Goal: Information Seeking & Learning: Learn about a topic

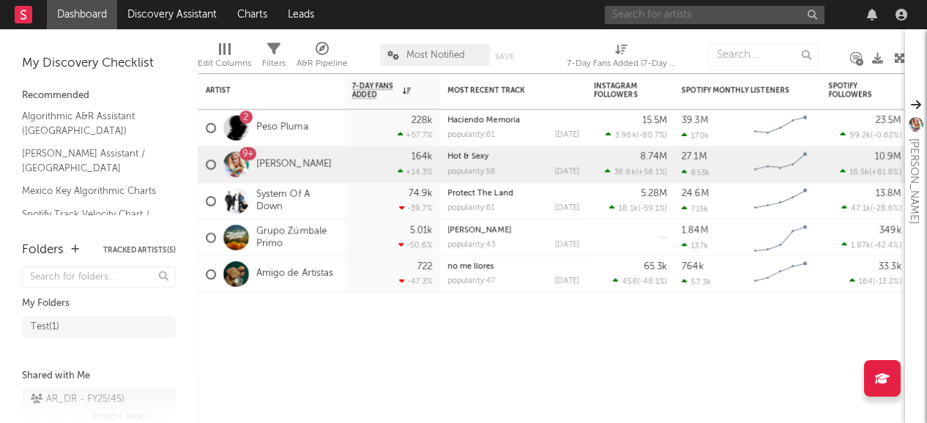
click at [658, 20] on input "text" at bounding box center [715, 15] width 220 height 18
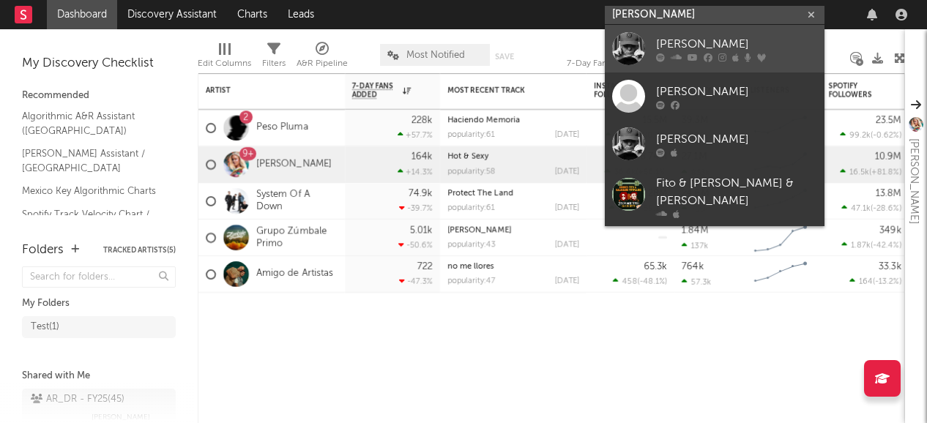
type input "andres calamaro"
click at [726, 51] on div "[PERSON_NAME]" at bounding box center [736, 44] width 161 height 18
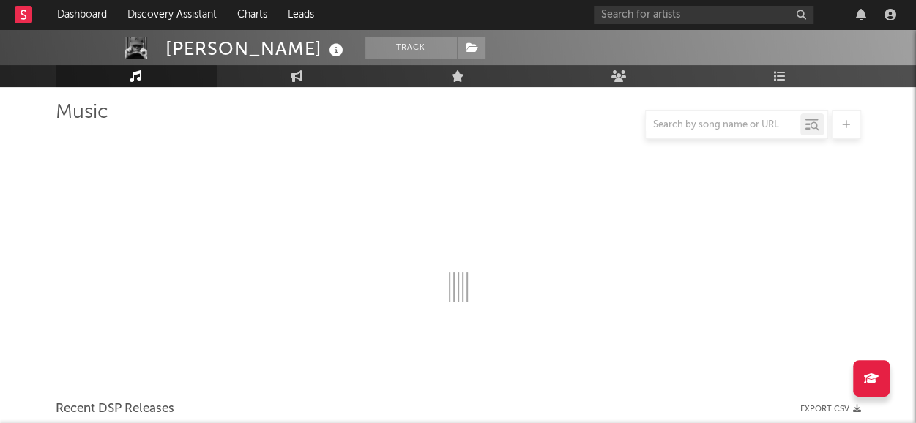
click at [638, 234] on div at bounding box center [458, 216] width 805 height 172
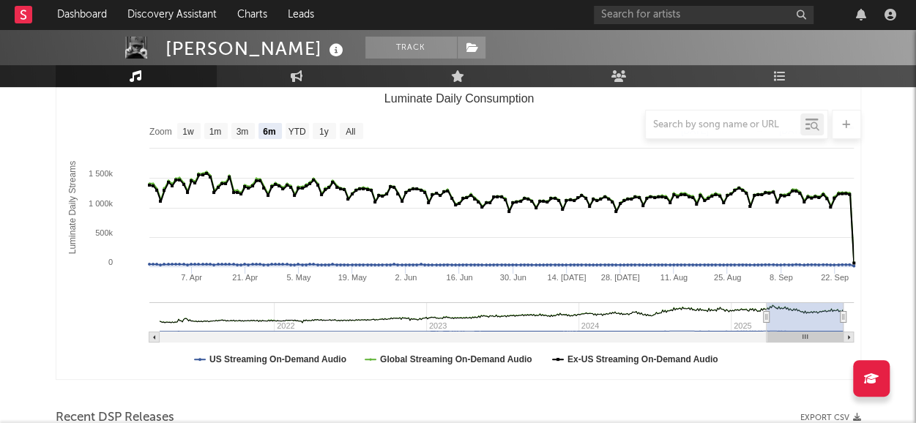
scroll to position [185, 0]
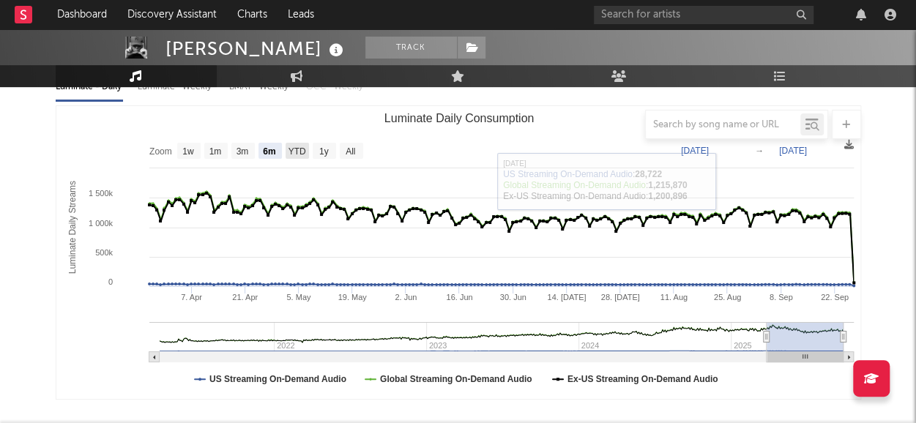
click at [297, 147] on text "YTD" at bounding box center [297, 151] width 18 height 10
select select "YTD"
type input "2025-01-01"
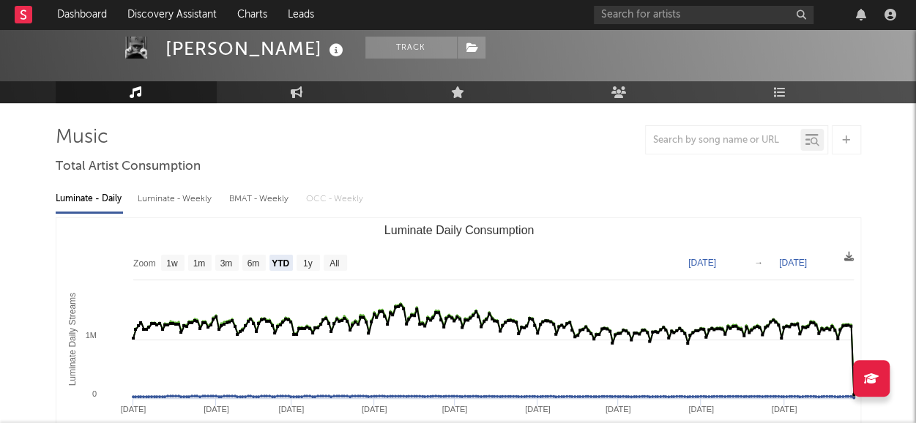
scroll to position [72, 0]
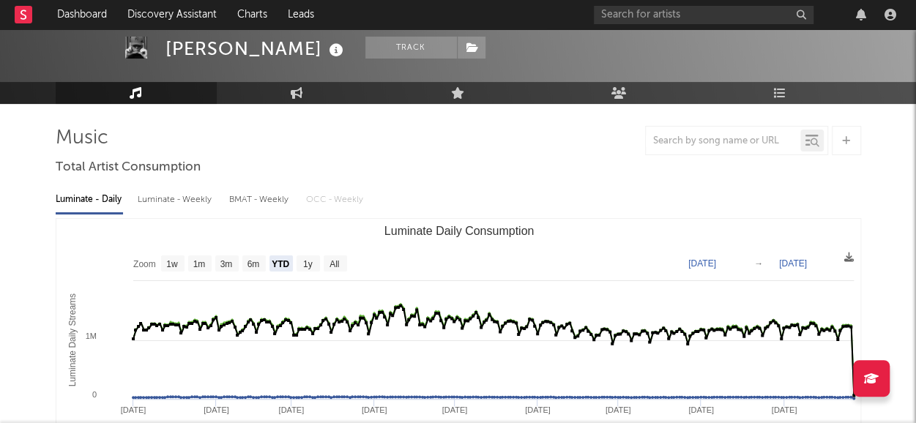
click at [274, 194] on div "BMAT - Weekly" at bounding box center [260, 199] width 62 height 25
select select "6m"
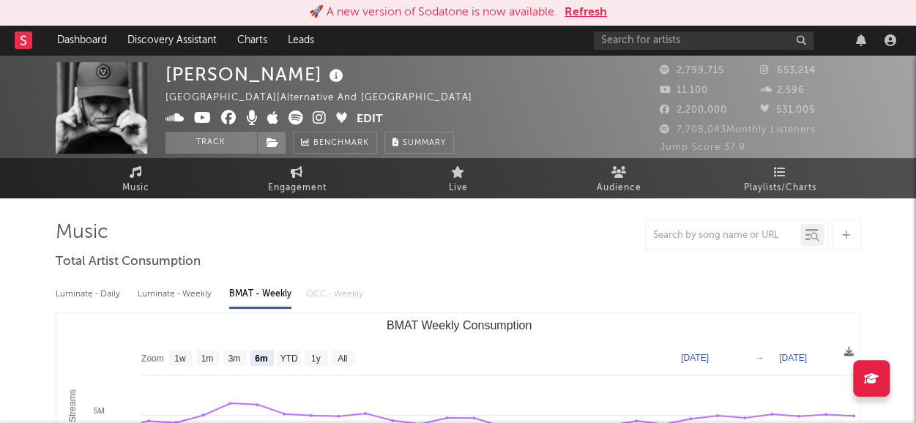
scroll to position [0, 0]
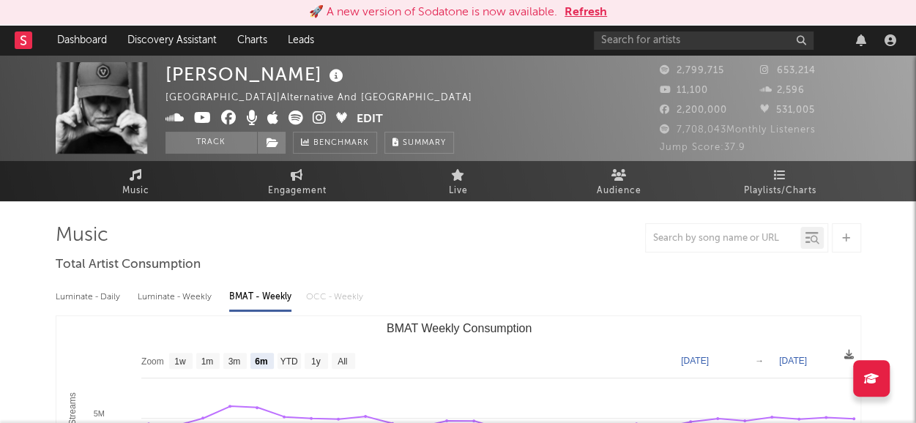
click at [592, 12] on button "Refresh" at bounding box center [586, 13] width 42 height 18
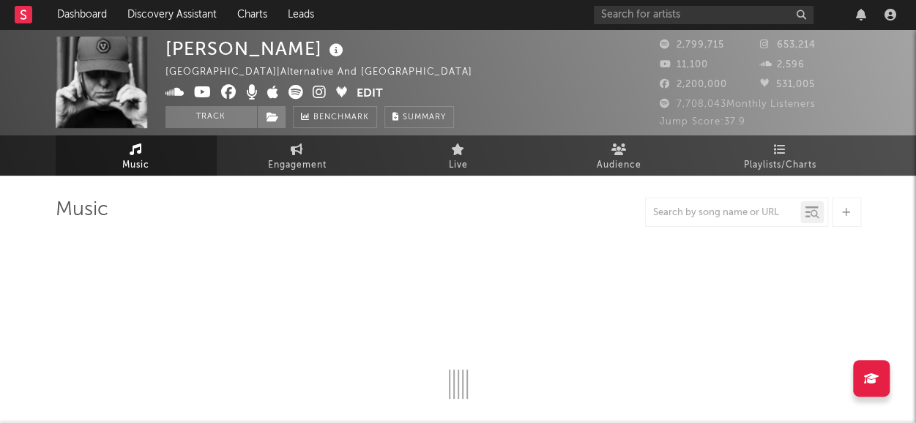
select select "6m"
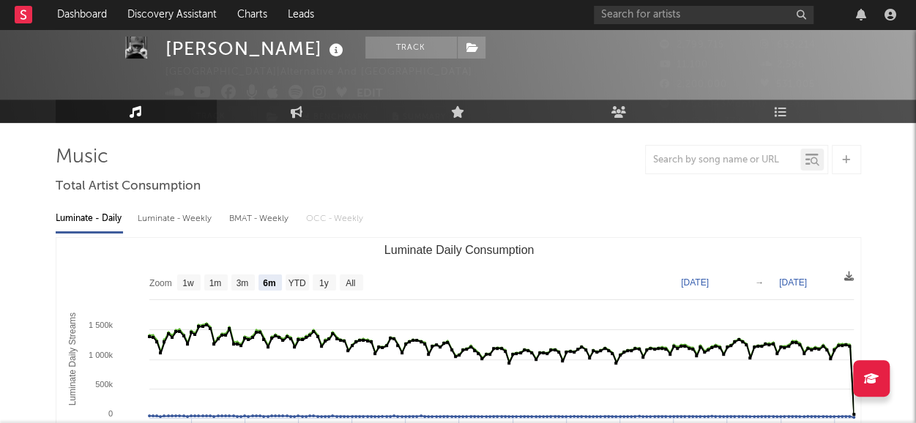
scroll to position [41, 0]
